Goal: Answer question/provide support

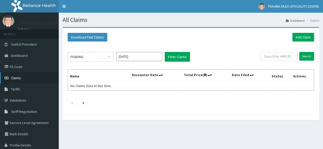
click at [17, 79] on span "Claims" at bounding box center [16, 78] width 10 height 5
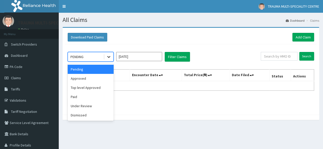
click at [108, 56] on icon at bounding box center [108, 57] width 3 height 2
click at [88, 77] on div "Approved" at bounding box center [91, 78] width 46 height 9
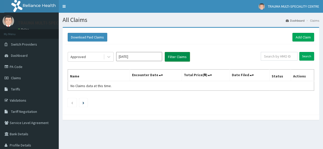
click at [177, 54] on button "Filter Claims" at bounding box center [177, 57] width 25 height 10
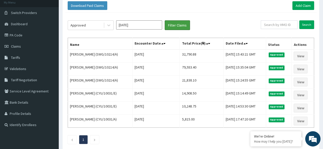
scroll to position [37, 0]
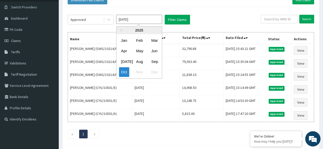
click at [140, 22] on input "Oct 2025" at bounding box center [139, 19] width 46 height 9
click at [157, 59] on div "Sep" at bounding box center [154, 61] width 10 height 9
type input "Sep 2025"
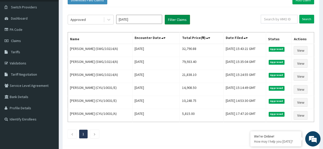
click at [175, 20] on button "Filter Claims" at bounding box center [177, 20] width 25 height 10
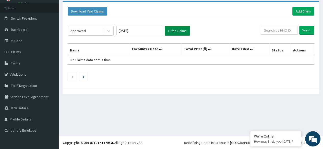
scroll to position [26, 0]
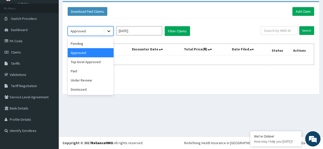
click at [110, 31] on icon at bounding box center [108, 32] width 3 height 2
click at [88, 76] on div "Under Review" at bounding box center [91, 80] width 46 height 9
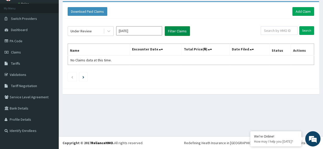
click at [176, 32] on button "Filter Claims" at bounding box center [177, 31] width 25 height 10
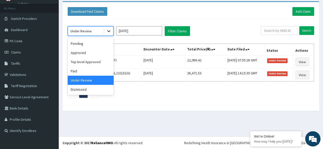
click at [108, 29] on icon at bounding box center [108, 31] width 5 height 5
click at [76, 89] on div "Dismissed" at bounding box center [91, 89] width 46 height 9
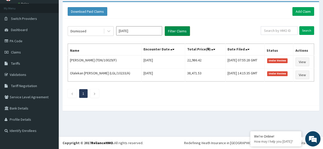
click at [171, 29] on button "Filter Claims" at bounding box center [177, 31] width 25 height 10
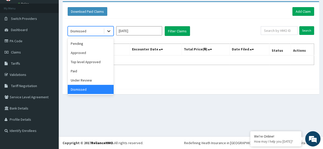
click at [108, 30] on icon at bounding box center [108, 31] width 5 height 5
click at [79, 82] on div "Under Review" at bounding box center [91, 80] width 46 height 9
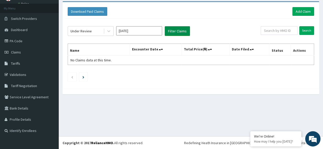
click at [178, 32] on button "Filter Claims" at bounding box center [177, 31] width 25 height 10
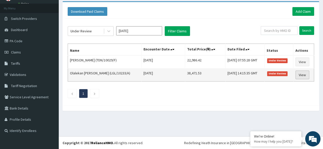
click at [304, 73] on link "View" at bounding box center [302, 75] width 14 height 9
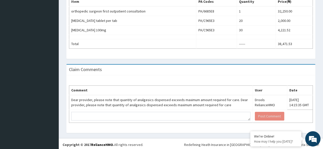
drag, startPoint x: 325, startPoint y: 43, endPoint x: 327, endPoint y: 120, distance: 77.7
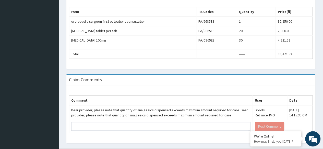
scroll to position [175, 0]
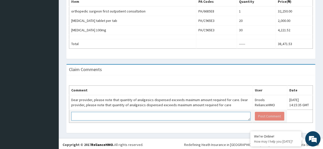
click at [84, 114] on textarea at bounding box center [160, 116] width 179 height 9
type textarea "d"
paste textarea "Orthopedic"
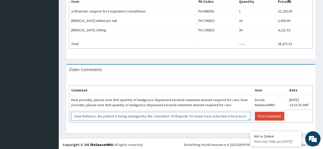
scroll to position [3, 0]
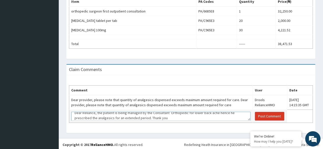
type textarea "Dear Reliance, the patient is being managed by the Consultant Orthopedic for lo…"
click at [261, 114] on button "Post Comment" at bounding box center [269, 116] width 29 height 9
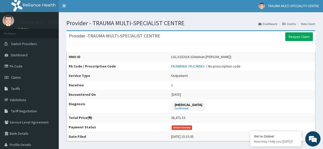
scroll to position [0, 0]
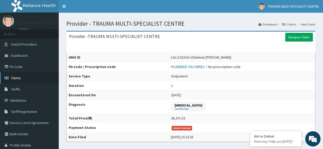
click at [16, 78] on span "Claims" at bounding box center [16, 78] width 10 height 5
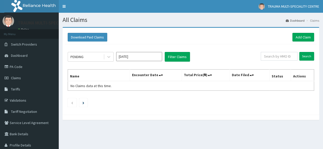
click at [135, 58] on input "Oct 2025" at bounding box center [139, 56] width 46 height 9
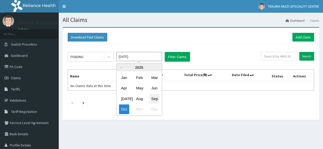
click at [153, 98] on div "Sep" at bounding box center [154, 98] width 10 height 9
type input "Sep 2025"
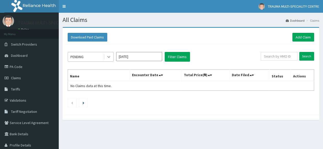
click at [109, 56] on icon at bounding box center [108, 56] width 5 height 5
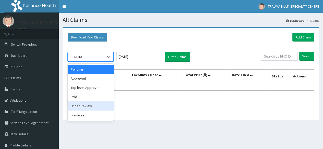
click at [84, 106] on div "Under Review" at bounding box center [91, 106] width 46 height 9
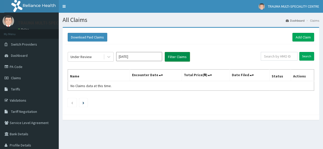
click at [178, 55] on button "Filter Claims" at bounding box center [177, 57] width 25 height 10
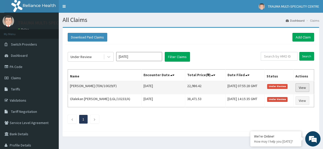
click at [304, 86] on link "View" at bounding box center [302, 88] width 14 height 9
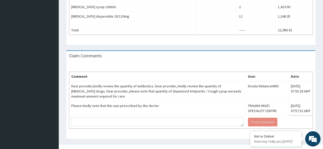
scroll to position [232, 0]
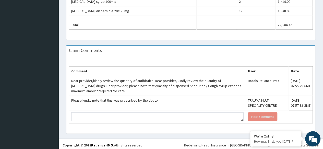
drag, startPoint x: 325, startPoint y: 42, endPoint x: 327, endPoint y: 130, distance: 87.9
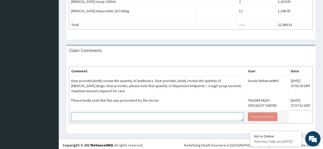
click at [77, 115] on textarea at bounding box center [157, 117] width 172 height 9
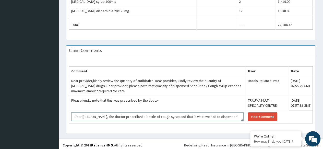
type textarea "Dear [PERSON_NAME], the doctor prescribed 1 bottle of cough syrup and that is w…"
